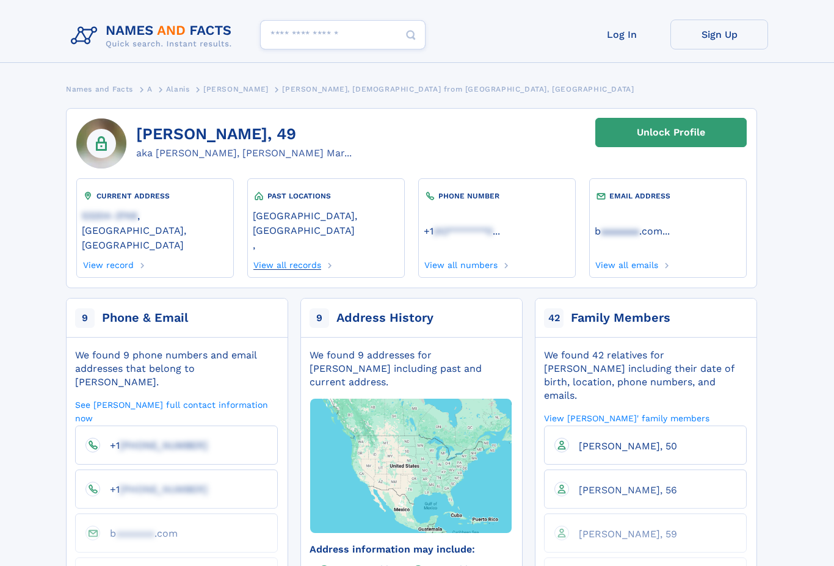
click at [271, 257] on link "View all records" at bounding box center [287, 263] width 69 height 13
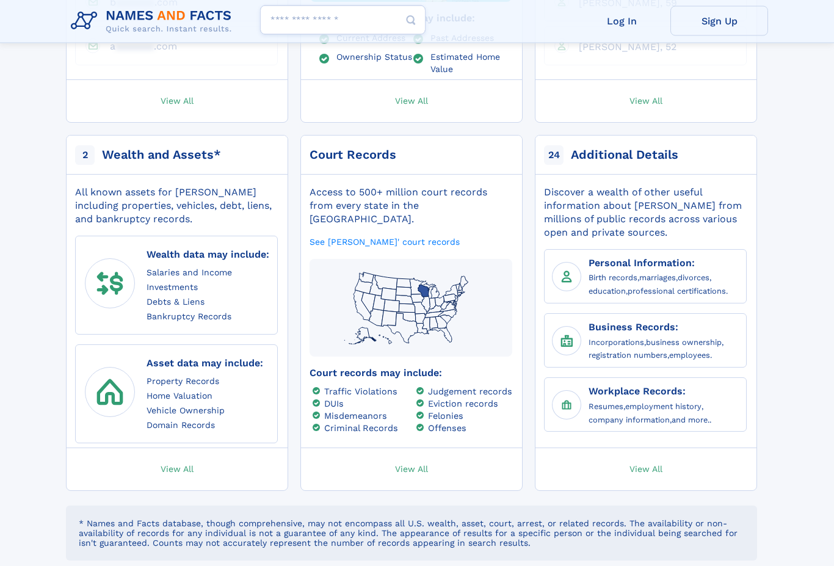
scroll to position [531, 0]
click at [412, 463] on span "View All" at bounding box center [411, 468] width 33 height 11
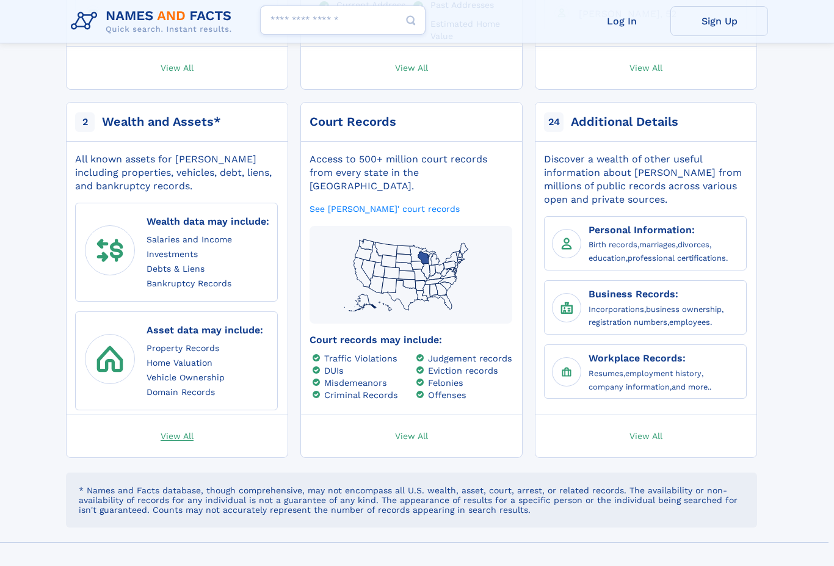
click at [170, 430] on span "View All" at bounding box center [177, 435] width 33 height 11
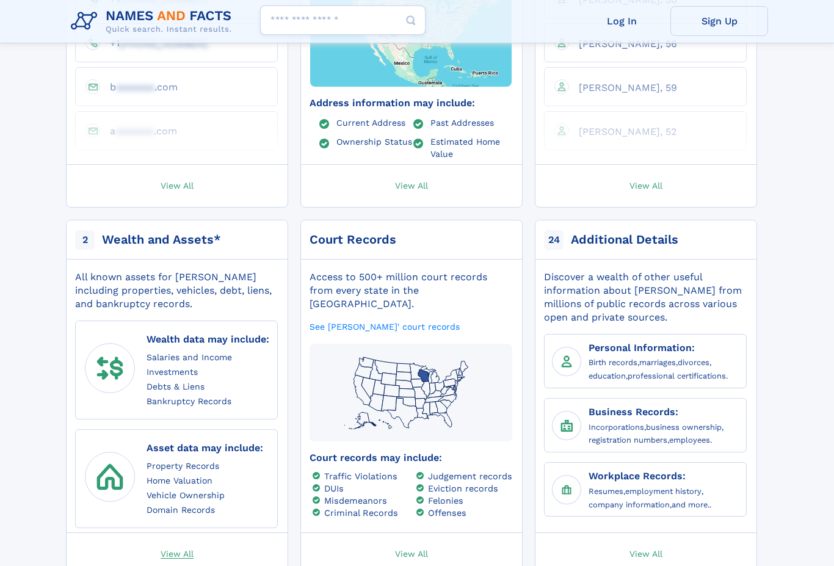
scroll to position [446, 0]
